Goal: Information Seeking & Learning: Learn about a topic

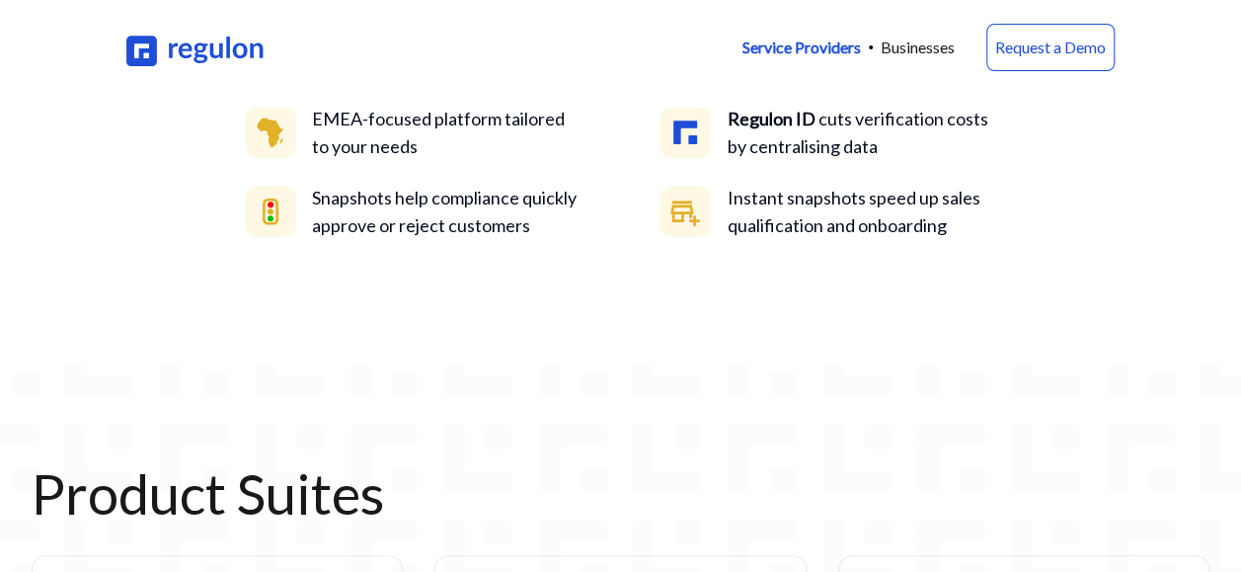
scroll to position [811, 0]
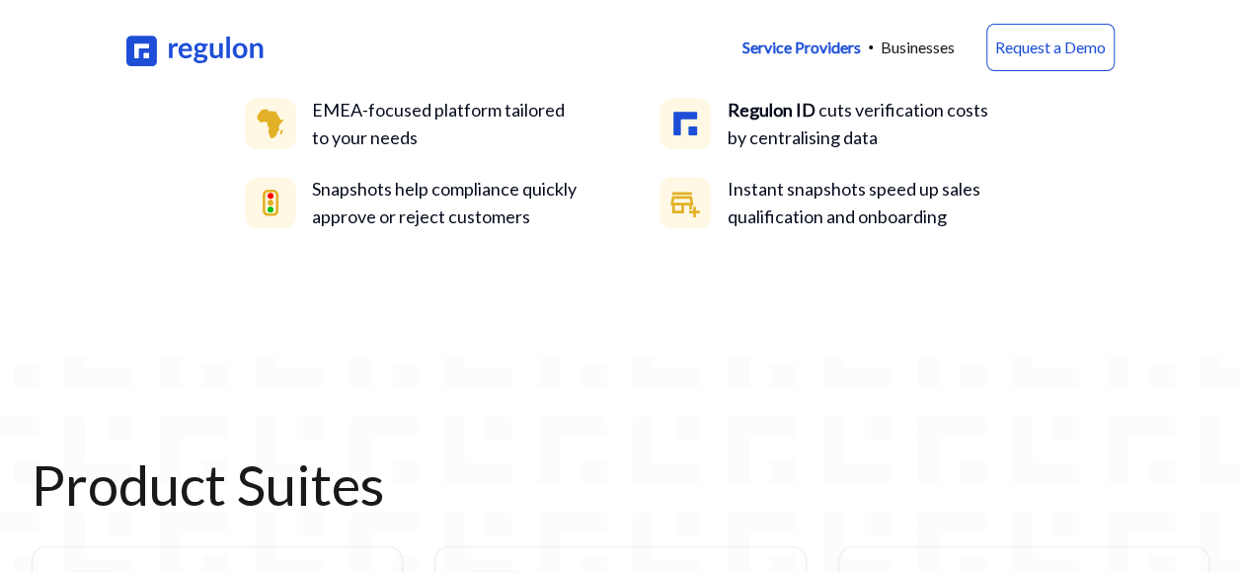
click at [615, 277] on div "We use Artificial Narrow Intelligence to automate and synchronise document coll…" at bounding box center [620, 54] width 791 height 446
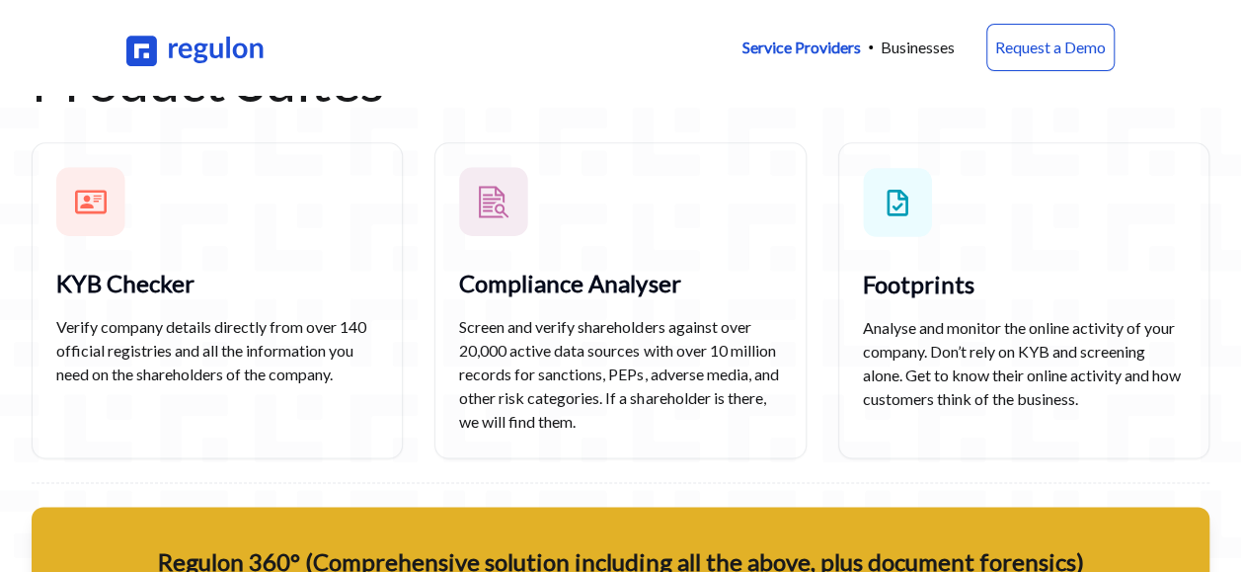
scroll to position [1214, 0]
click at [1079, 211] on div "Footprints Analyse and monitor the online activity of your company. Don’t rely …" at bounding box center [1023, 301] width 371 height 316
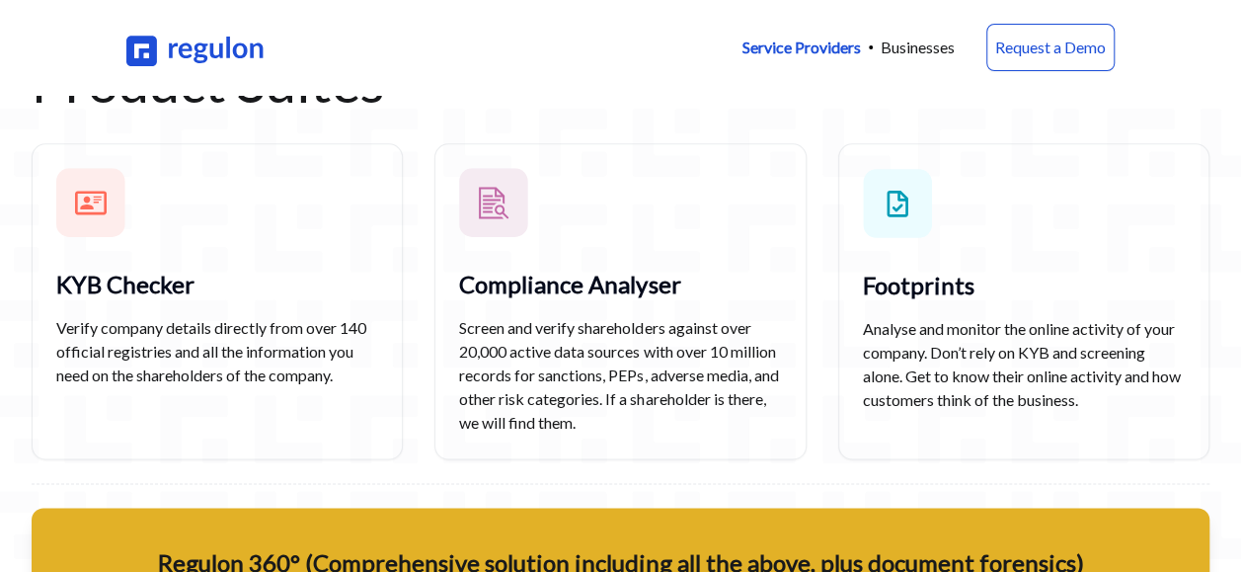
click at [914, 188] on img at bounding box center [897, 203] width 69 height 70
click at [500, 217] on img at bounding box center [493, 202] width 69 height 69
click at [79, 225] on img at bounding box center [90, 202] width 69 height 69
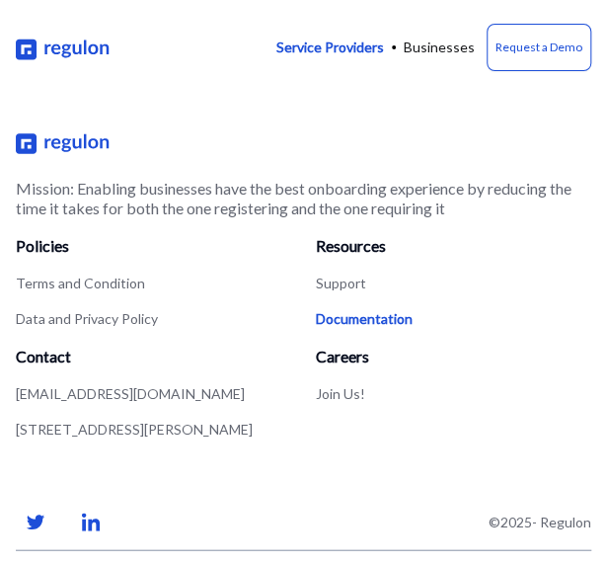
scroll to position [4398, 8]
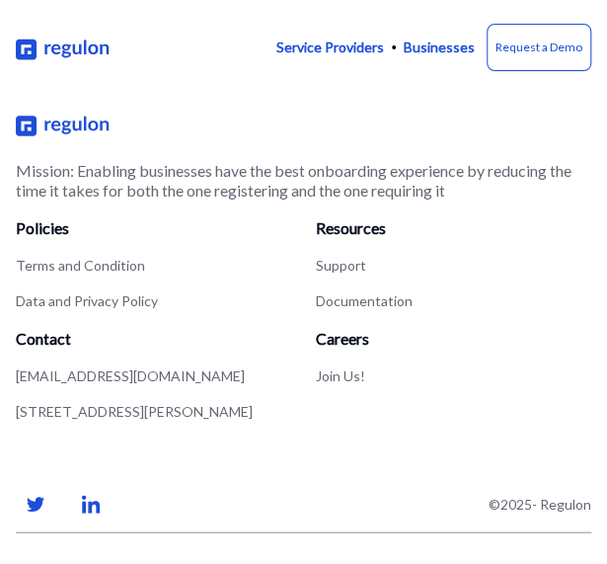
click at [440, 44] on p "Businesses" at bounding box center [439, 48] width 71 height 20
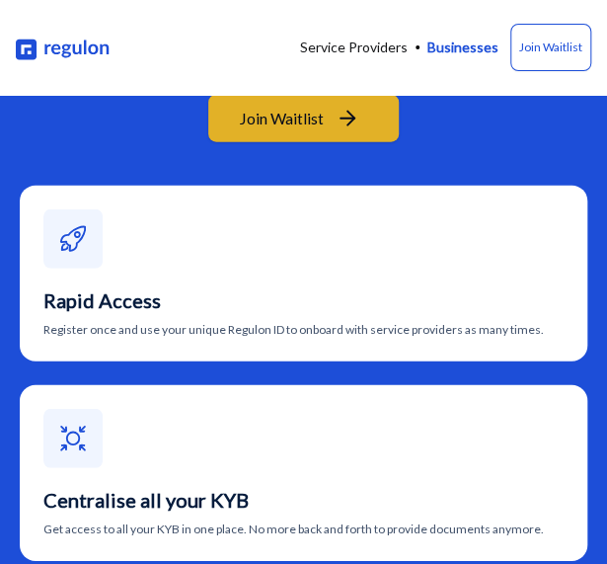
scroll to position [912, 0]
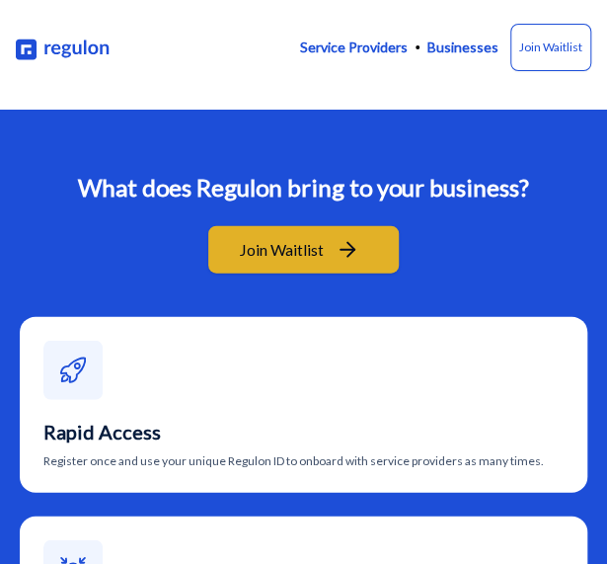
click at [366, 56] on p "Service Providers" at bounding box center [354, 48] width 108 height 20
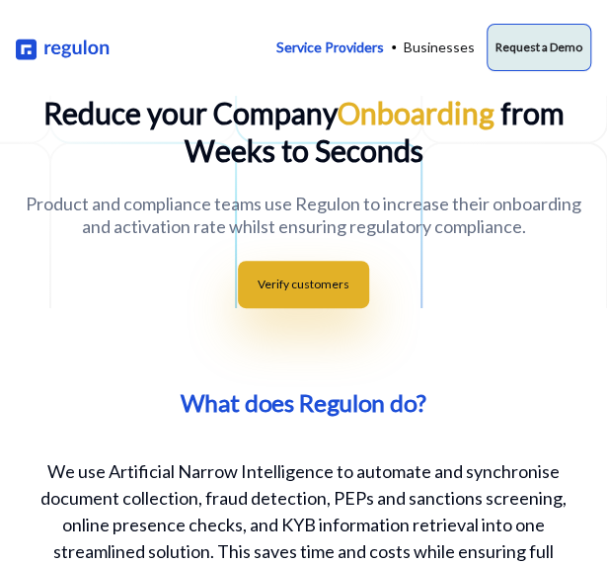
click at [520, 70] on link "Request a Demo" at bounding box center [539, 47] width 105 height 47
